Goal: Navigation & Orientation: Understand site structure

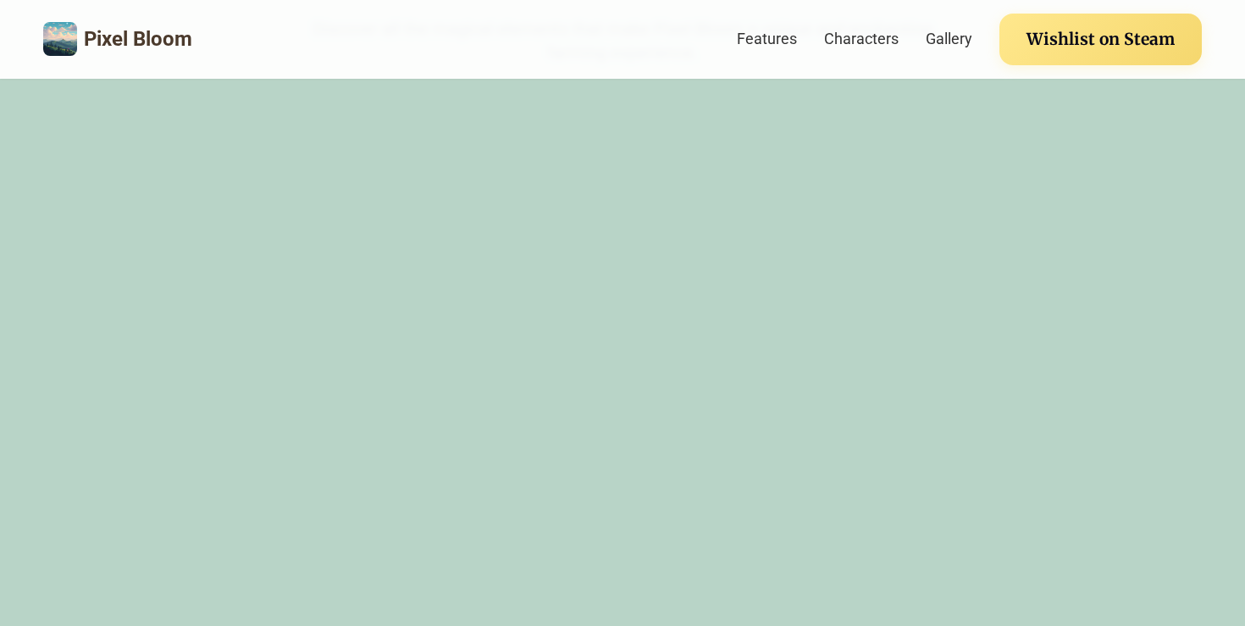
click at [638, 401] on div "Magical Farming Plant and nurture enchanted crops that grow with the rhythm of …" at bounding box center [622, 623] width 1158 height 1008
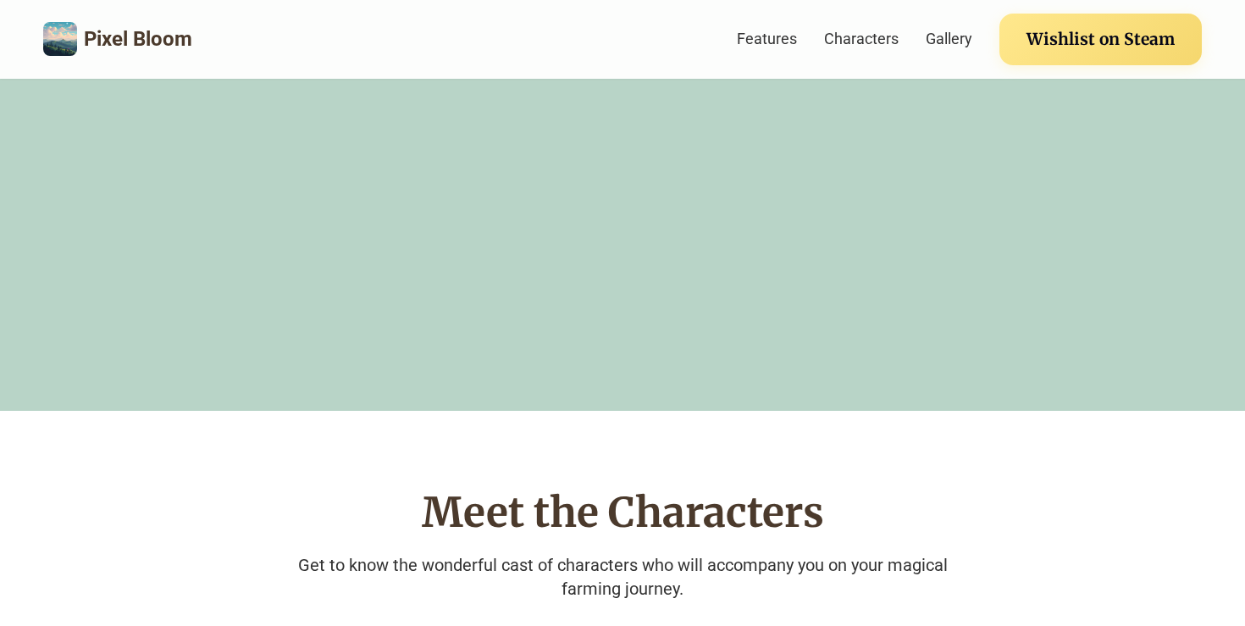
scroll to position [2657, 0]
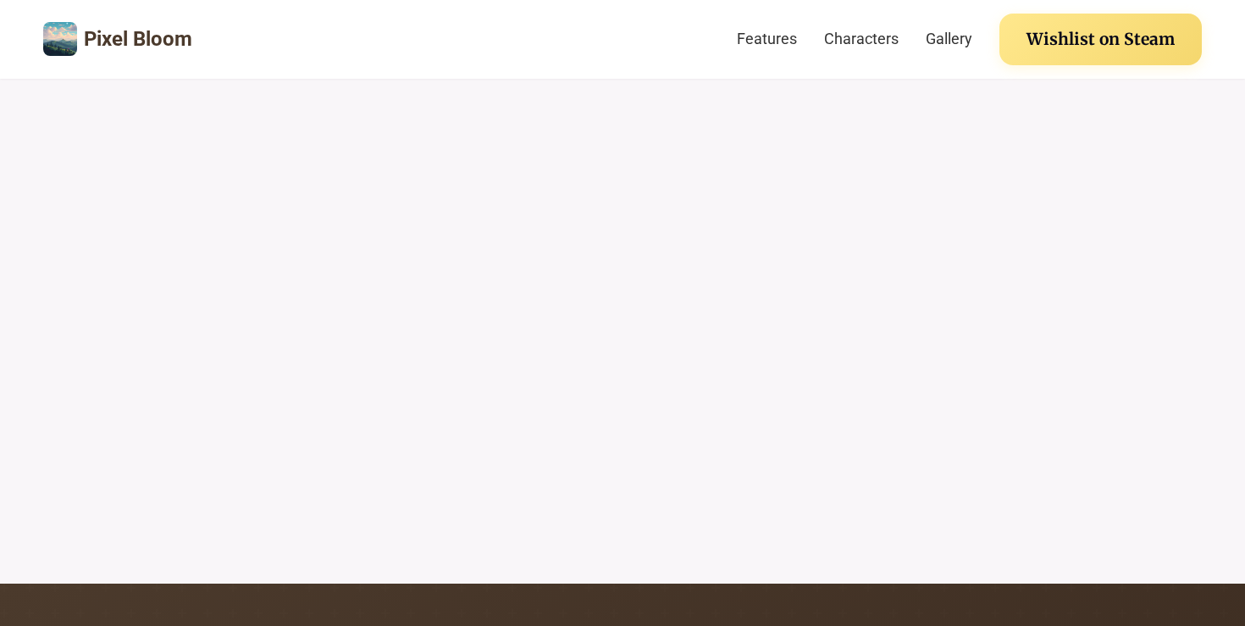
scroll to position [3875, 0]
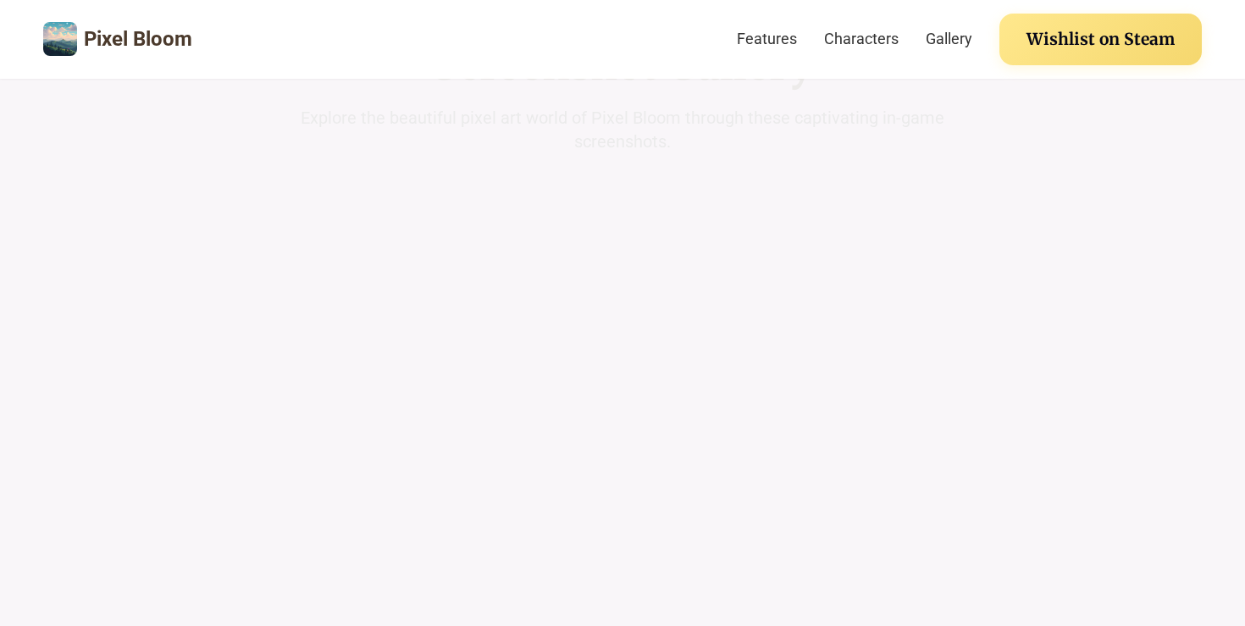
click at [762, 42] on link "Features" at bounding box center [767, 39] width 60 height 24
click at [844, 47] on link "Characters" at bounding box center [861, 39] width 75 height 24
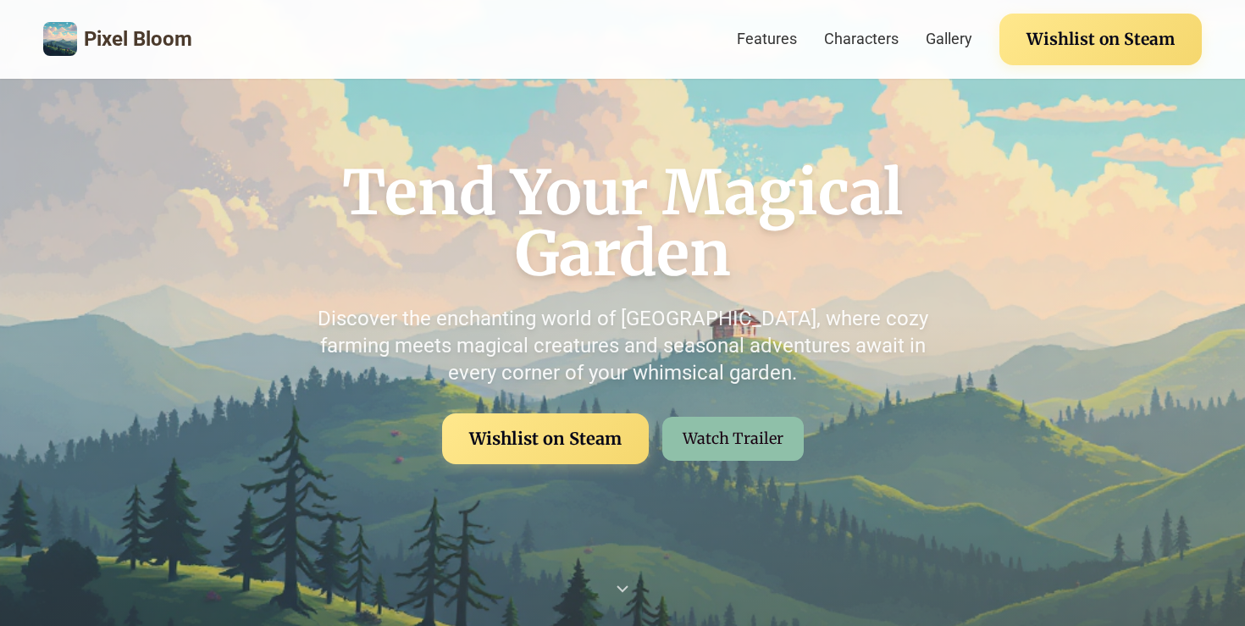
click at [950, 36] on link "Gallery" at bounding box center [948, 39] width 47 height 24
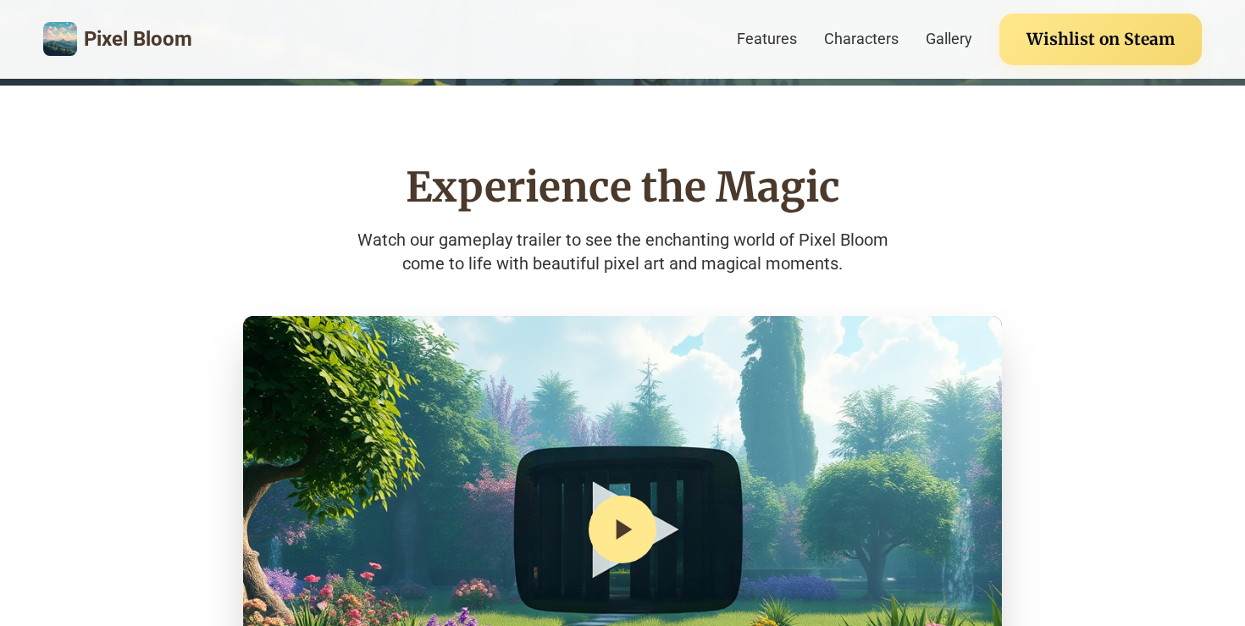
scroll to position [201, 0]
